Goal: Transaction & Acquisition: Purchase product/service

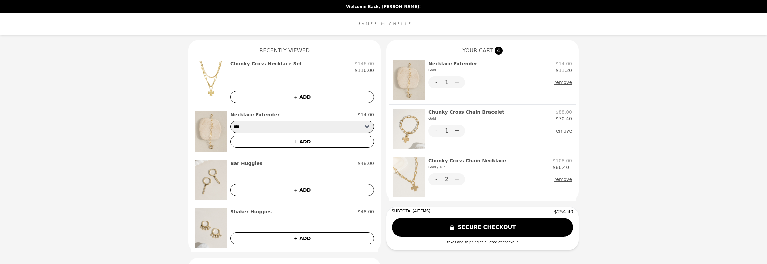
click at [479, 160] on h2 "Chunky Cross Chain Necklace Gold / 18"" at bounding box center [467, 163] width 78 height 13
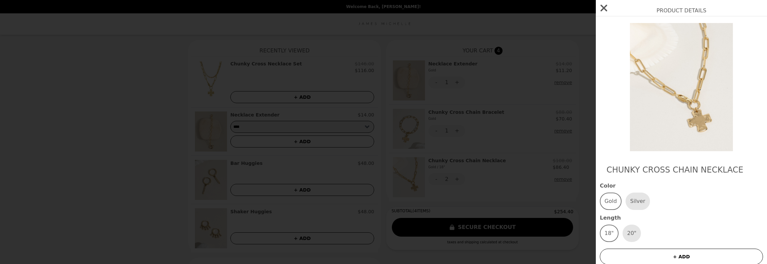
click at [607, 5] on icon "button" at bounding box center [604, 8] width 7 height 7
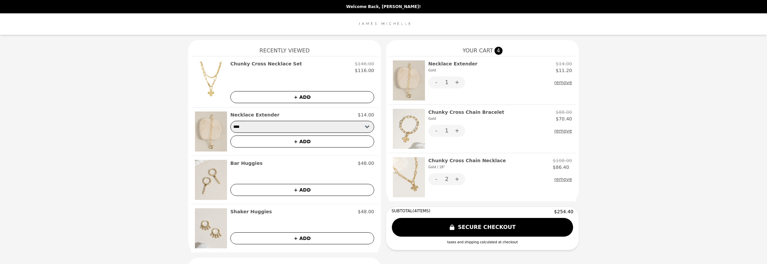
click at [294, 140] on button "+ ADD" at bounding box center [302, 142] width 144 height 12
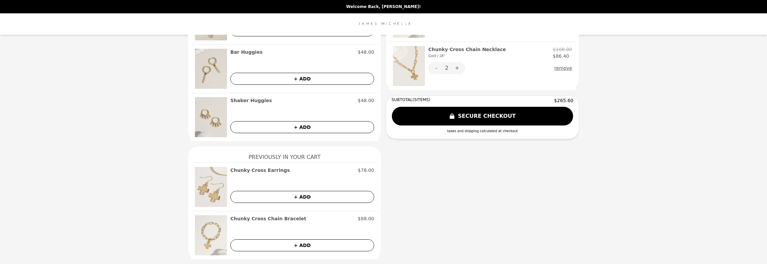
click at [295, 196] on button "+ ADD" at bounding box center [302, 197] width 144 height 12
click at [294, 194] on button "OOPS! FAILURE" at bounding box center [302, 197] width 144 height 12
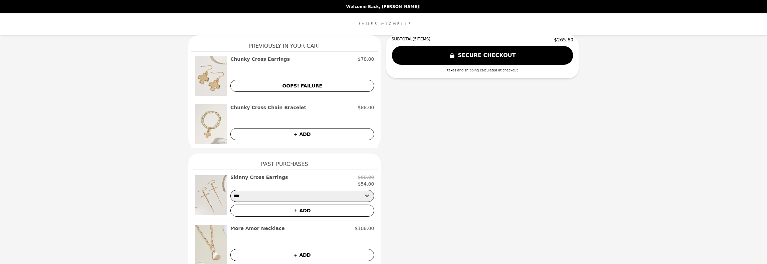
scroll to position [326, 0]
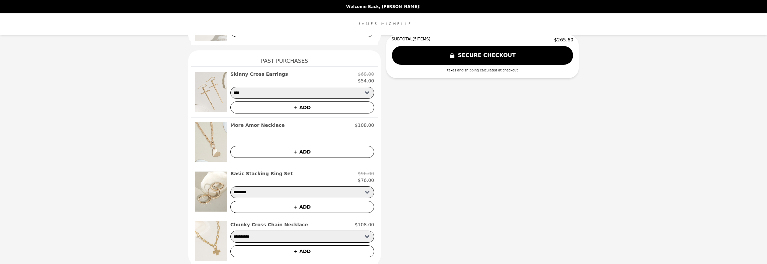
click at [215, 189] on img at bounding box center [211, 192] width 32 height 43
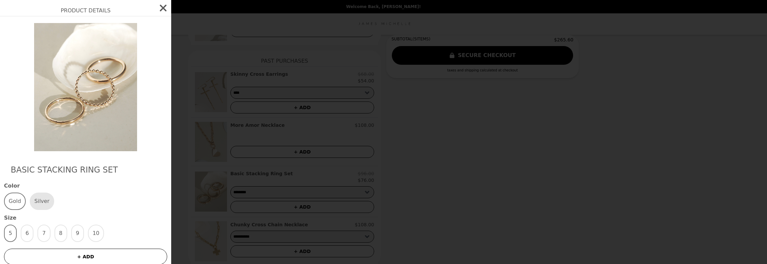
click at [160, 10] on icon "button" at bounding box center [163, 8] width 7 height 7
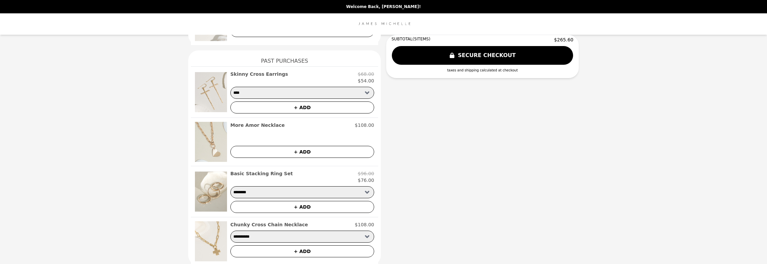
click at [257, 124] on h2 "More Amor Necklace" at bounding box center [257, 125] width 54 height 7
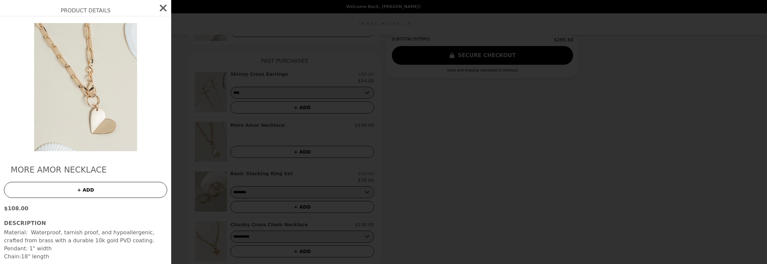
click at [159, 8] on icon "button" at bounding box center [163, 8] width 11 height 11
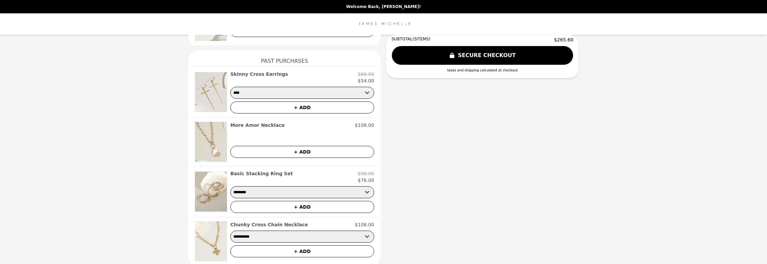
click at [298, 206] on button "+ ADD" at bounding box center [302, 207] width 144 height 12
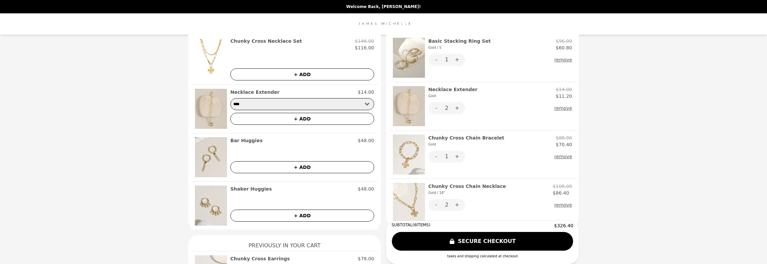
scroll to position [0, 0]
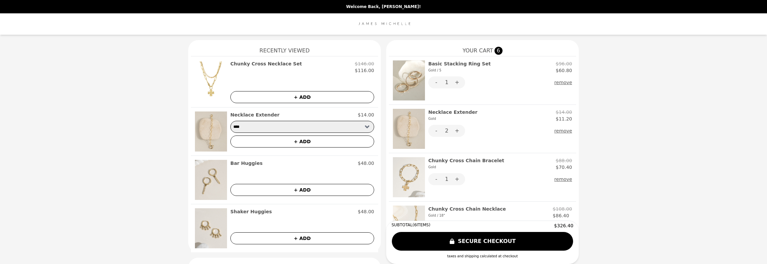
click at [391, 24] on img at bounding box center [383, 23] width 56 height 13
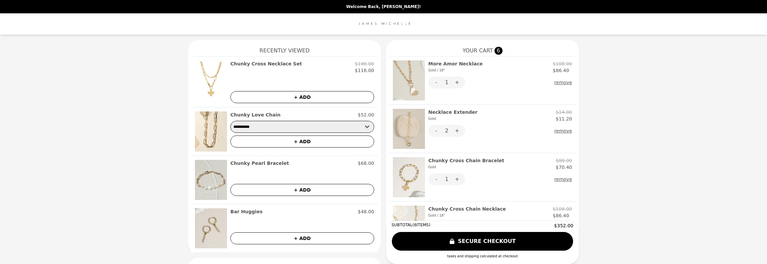
click at [440, 105] on div at bounding box center [383, 132] width 767 height 264
